Goal: Navigation & Orientation: Understand site structure

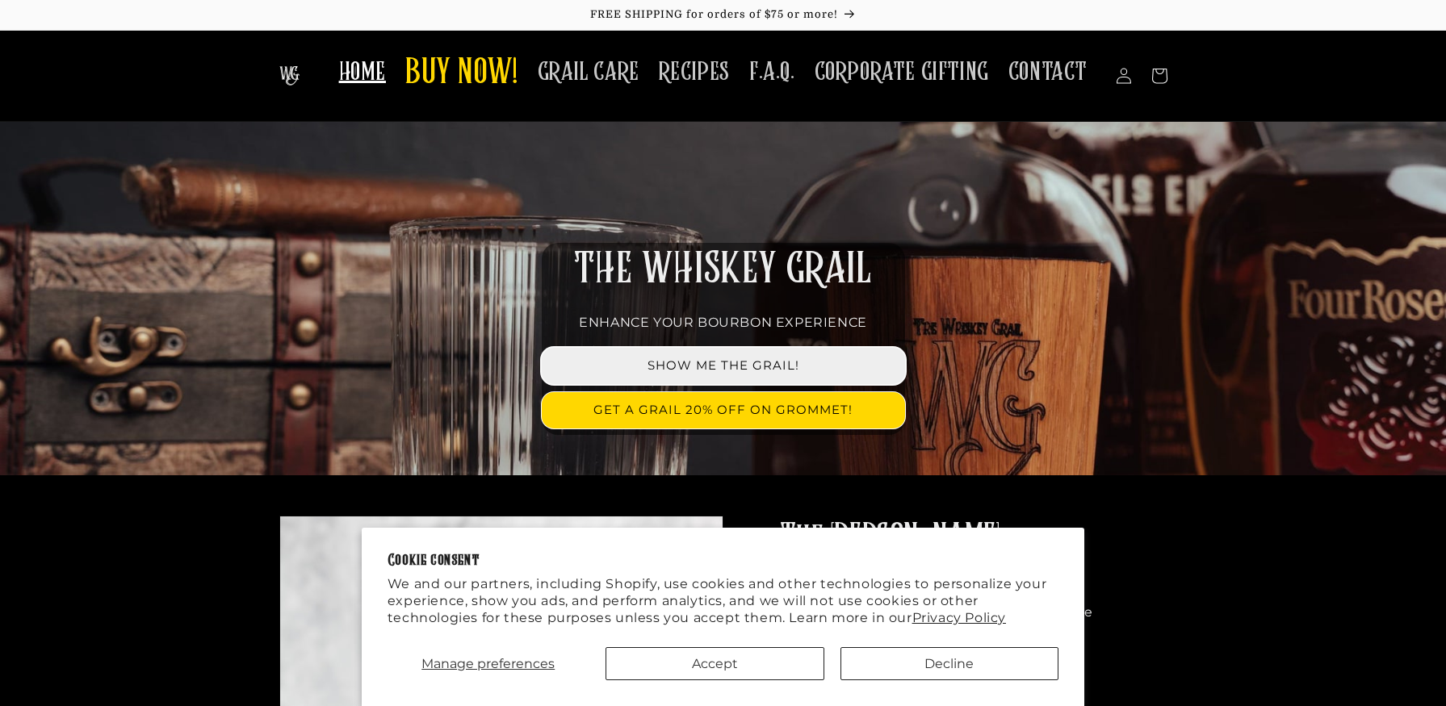
click at [612, 373] on link "SHOW ME THE GRAIL!" at bounding box center [723, 366] width 363 height 36
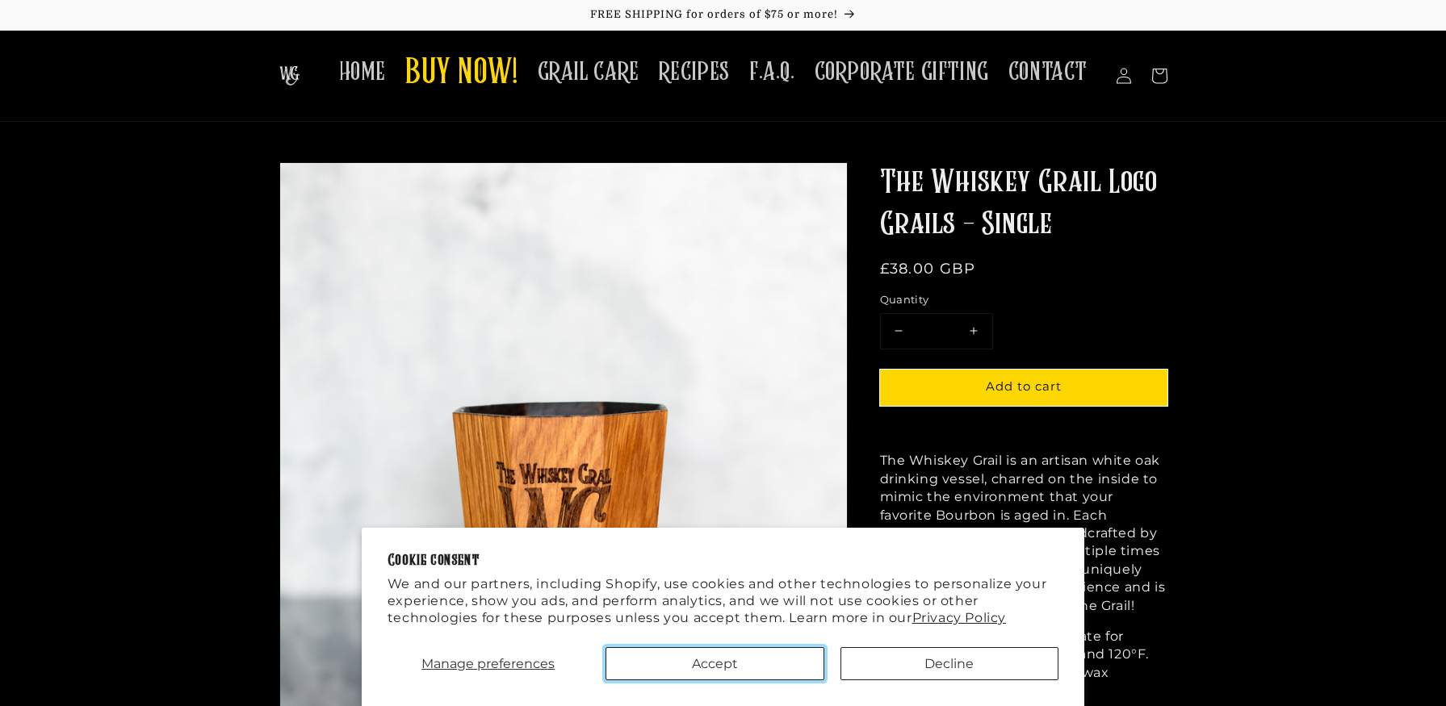
click at [706, 660] on button "Accept" at bounding box center [715, 664] width 219 height 33
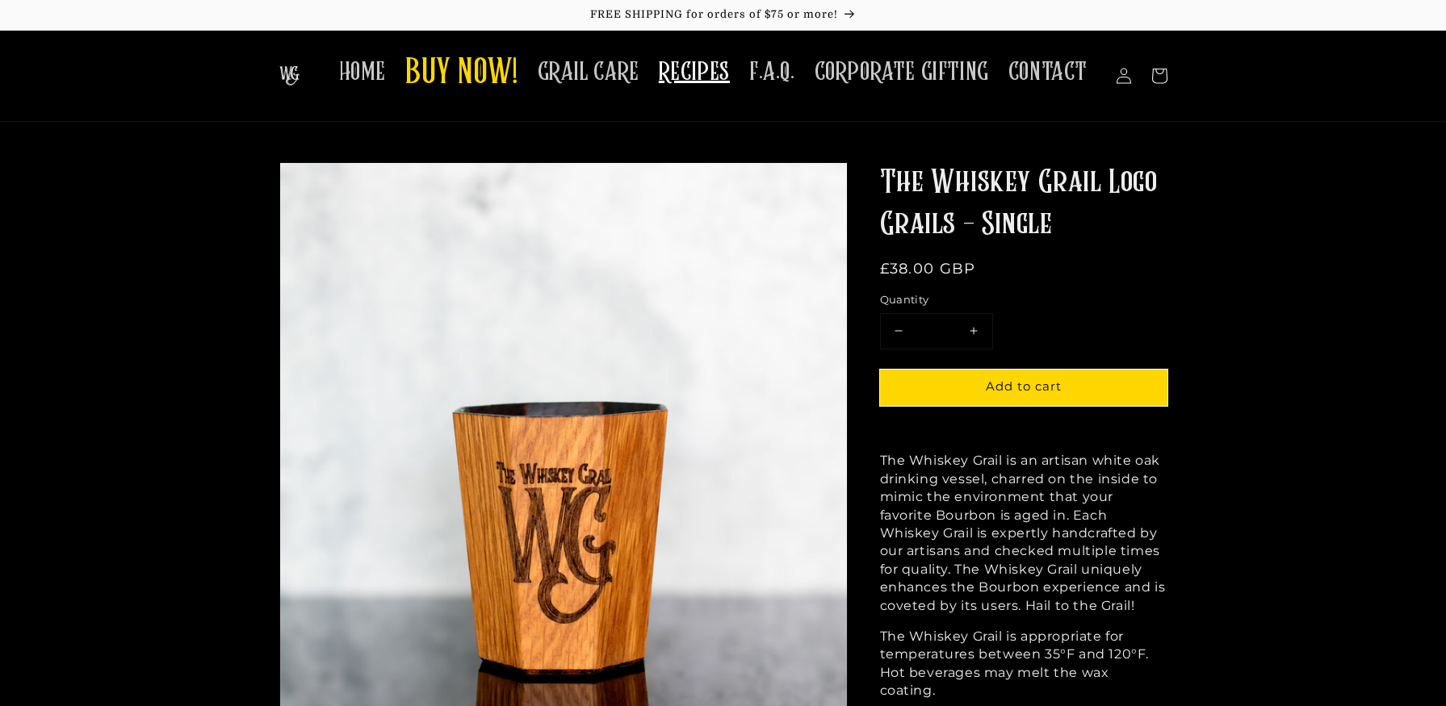
click at [730, 66] on span "RECIPES" at bounding box center [694, 72] width 71 height 31
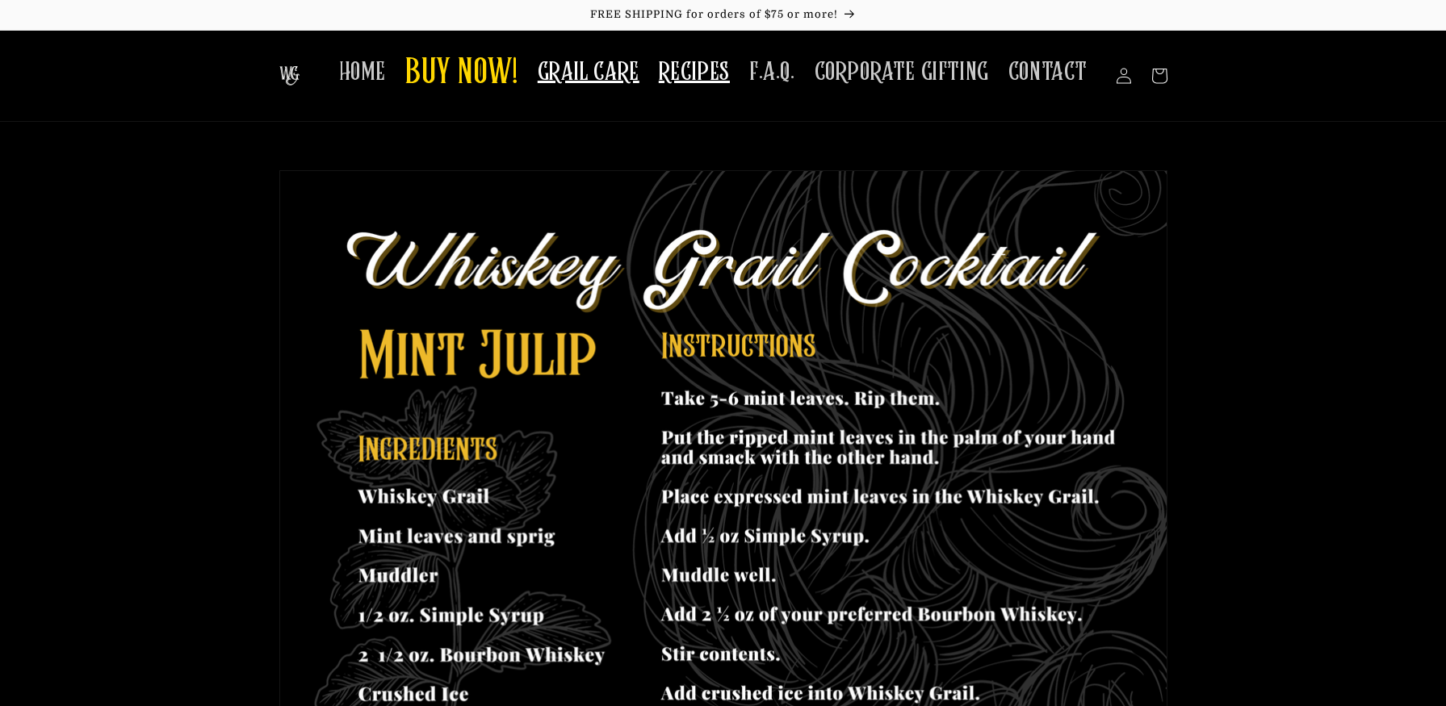
click at [631, 71] on span "GRAIL CARE" at bounding box center [589, 72] width 102 height 31
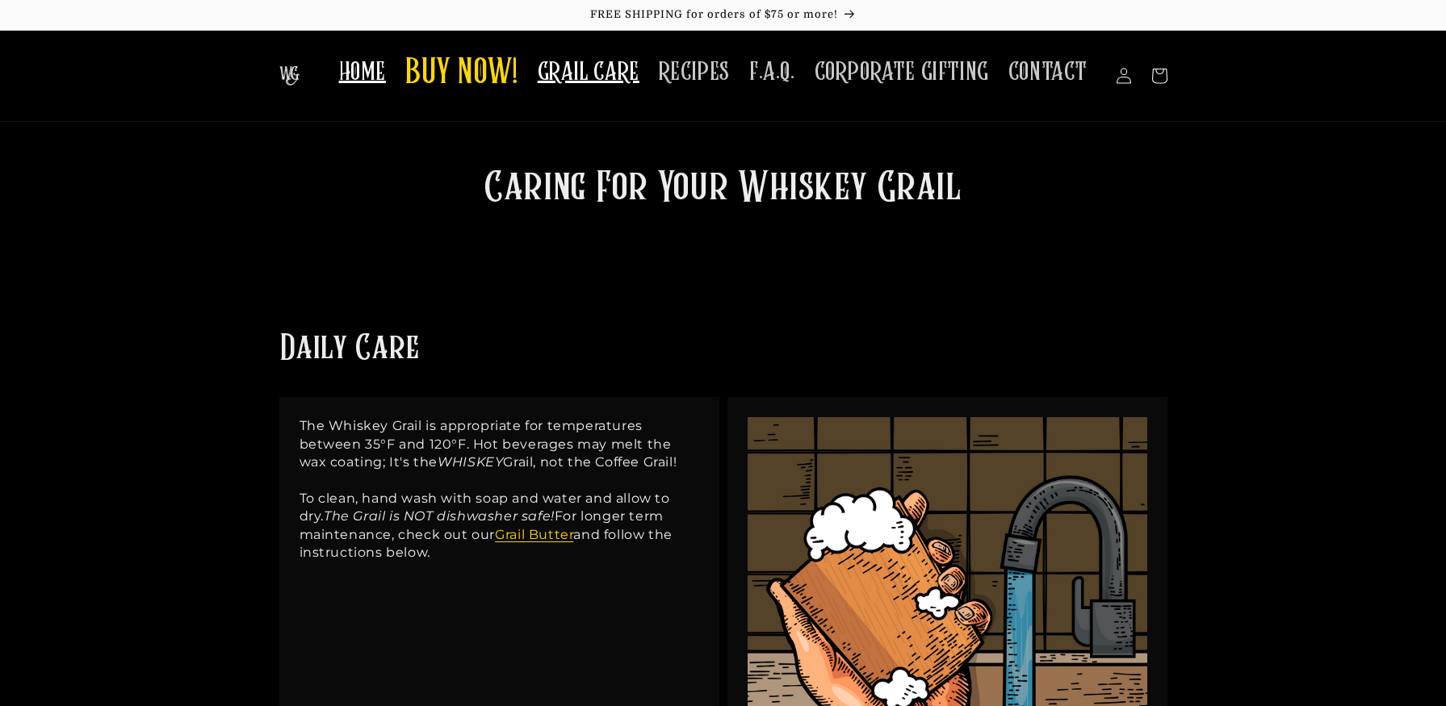
click at [358, 69] on span "HOME" at bounding box center [362, 72] width 47 height 31
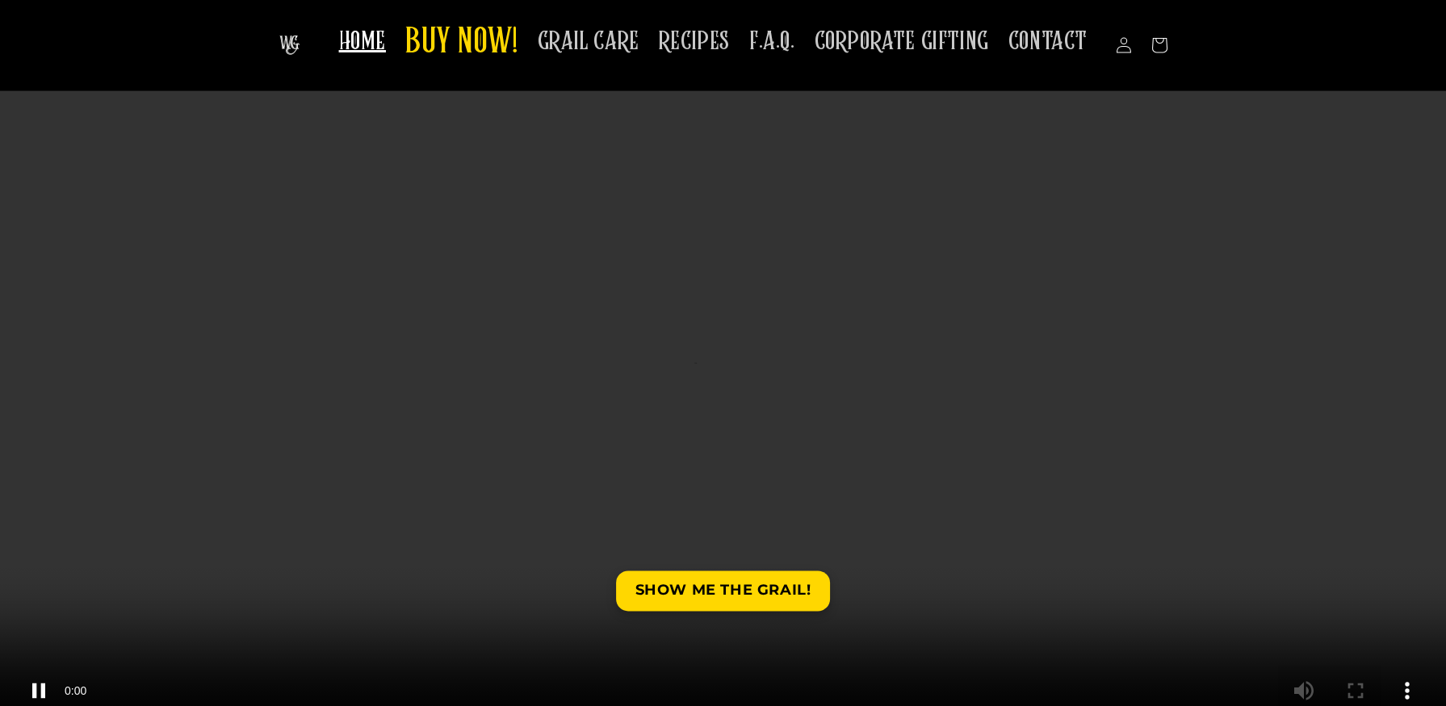
scroll to position [2540, 0]
